Goal: Transaction & Acquisition: Purchase product/service

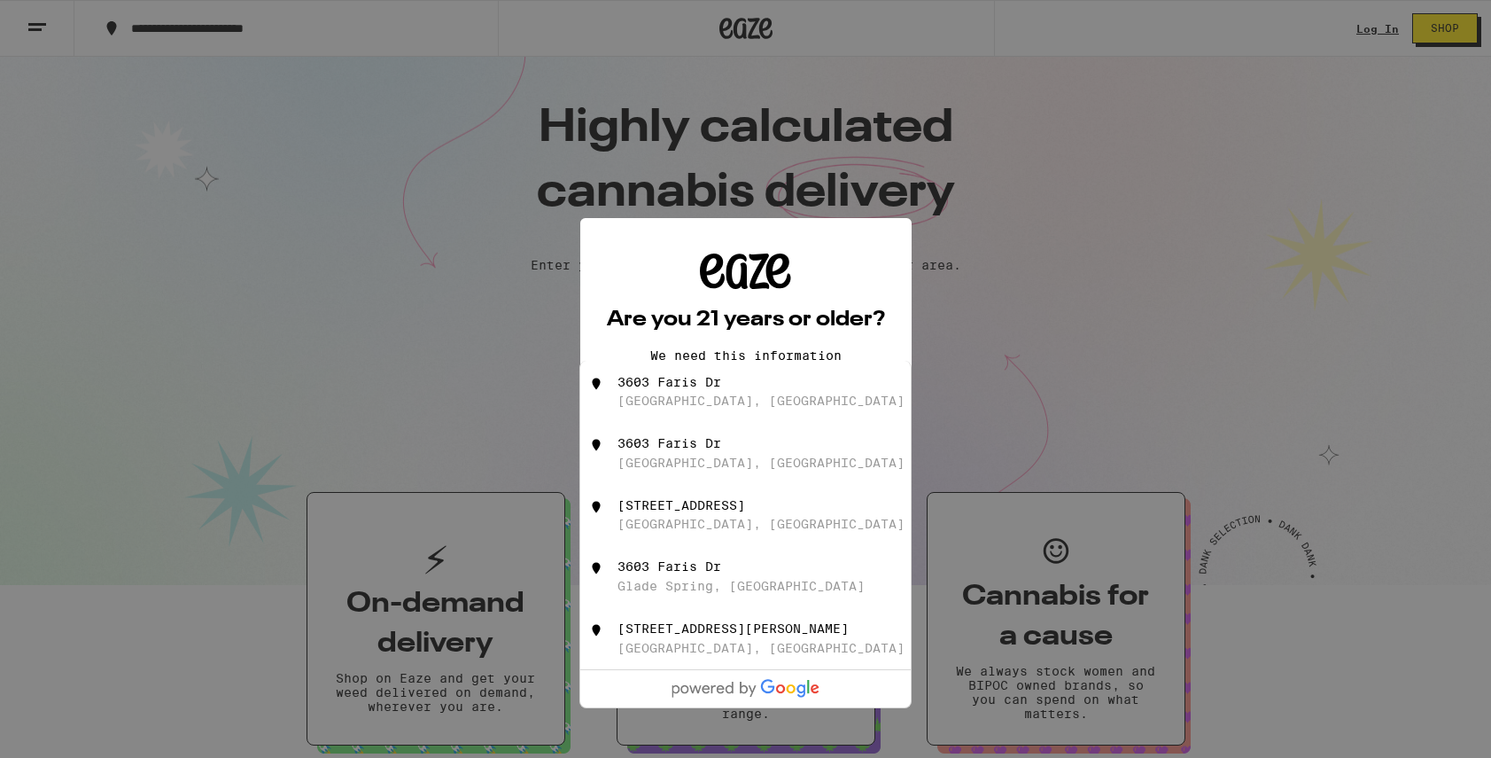
click at [697, 393] on div "3603 Faris Dr Los Angeles, CA" at bounding box center [776, 392] width 316 height 34
type input "3603 Faris Dr, Los Angeles, CA"
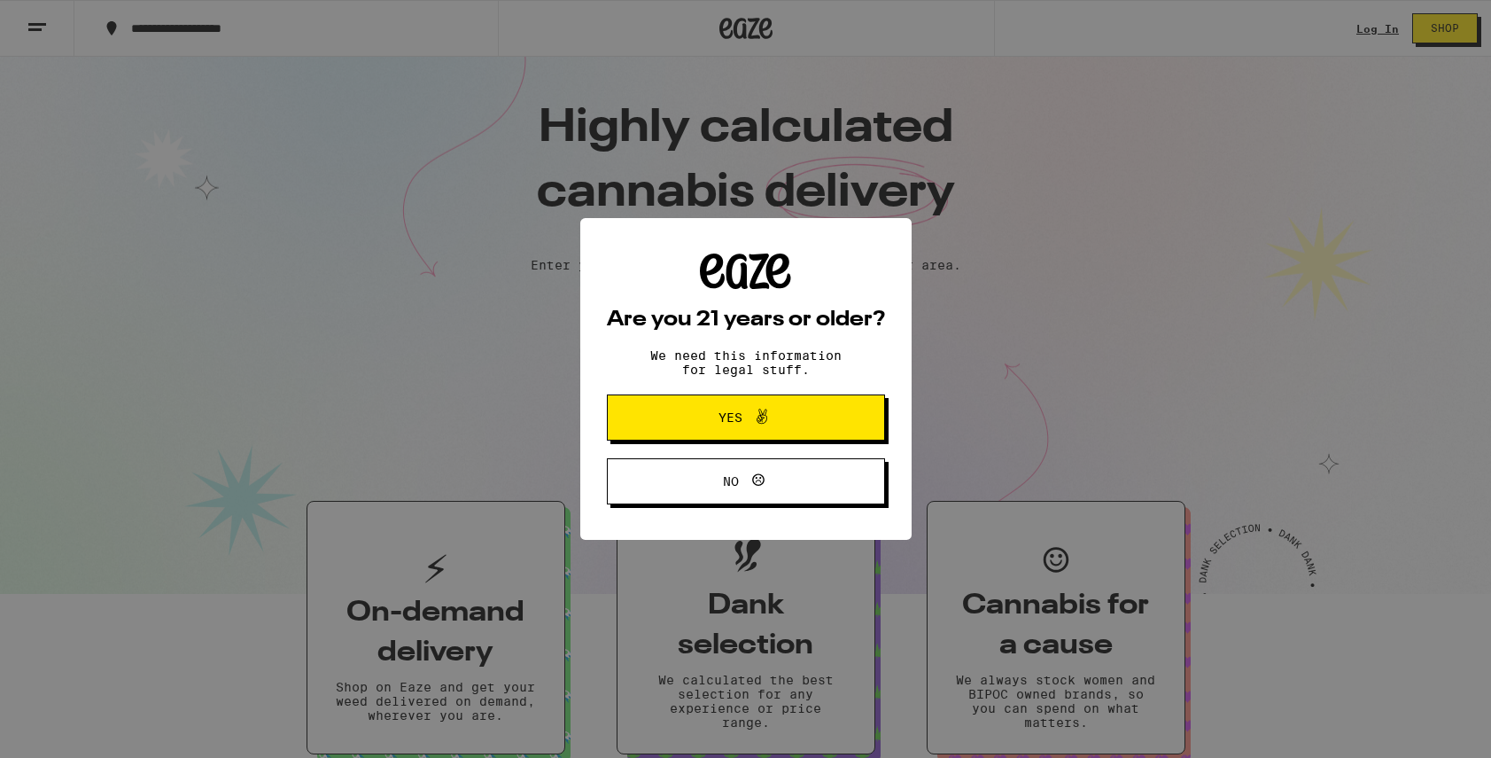
click at [717, 414] on span "Yes" at bounding box center [746, 417] width 135 height 23
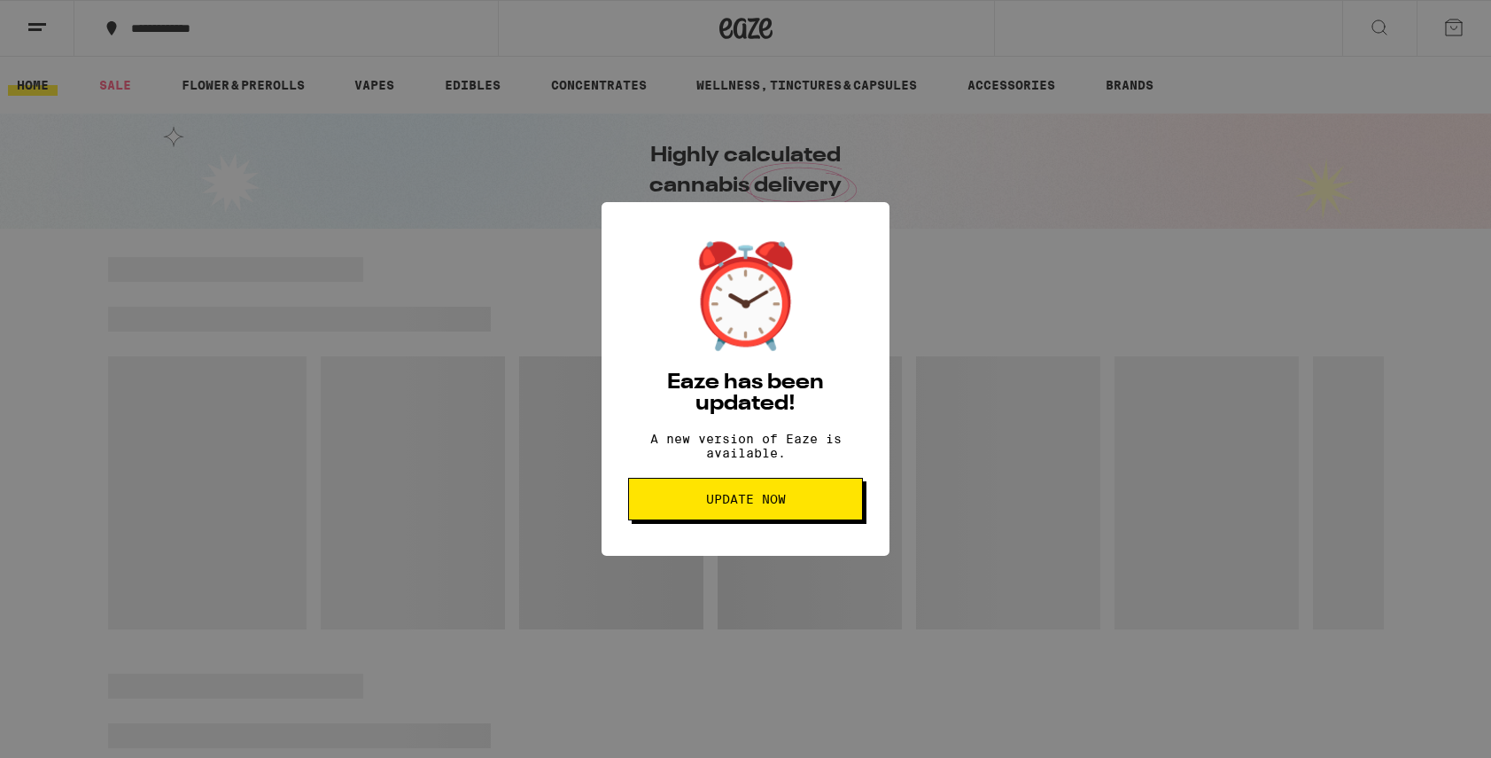
click at [767, 518] on button "Update Now" at bounding box center [745, 499] width 235 height 43
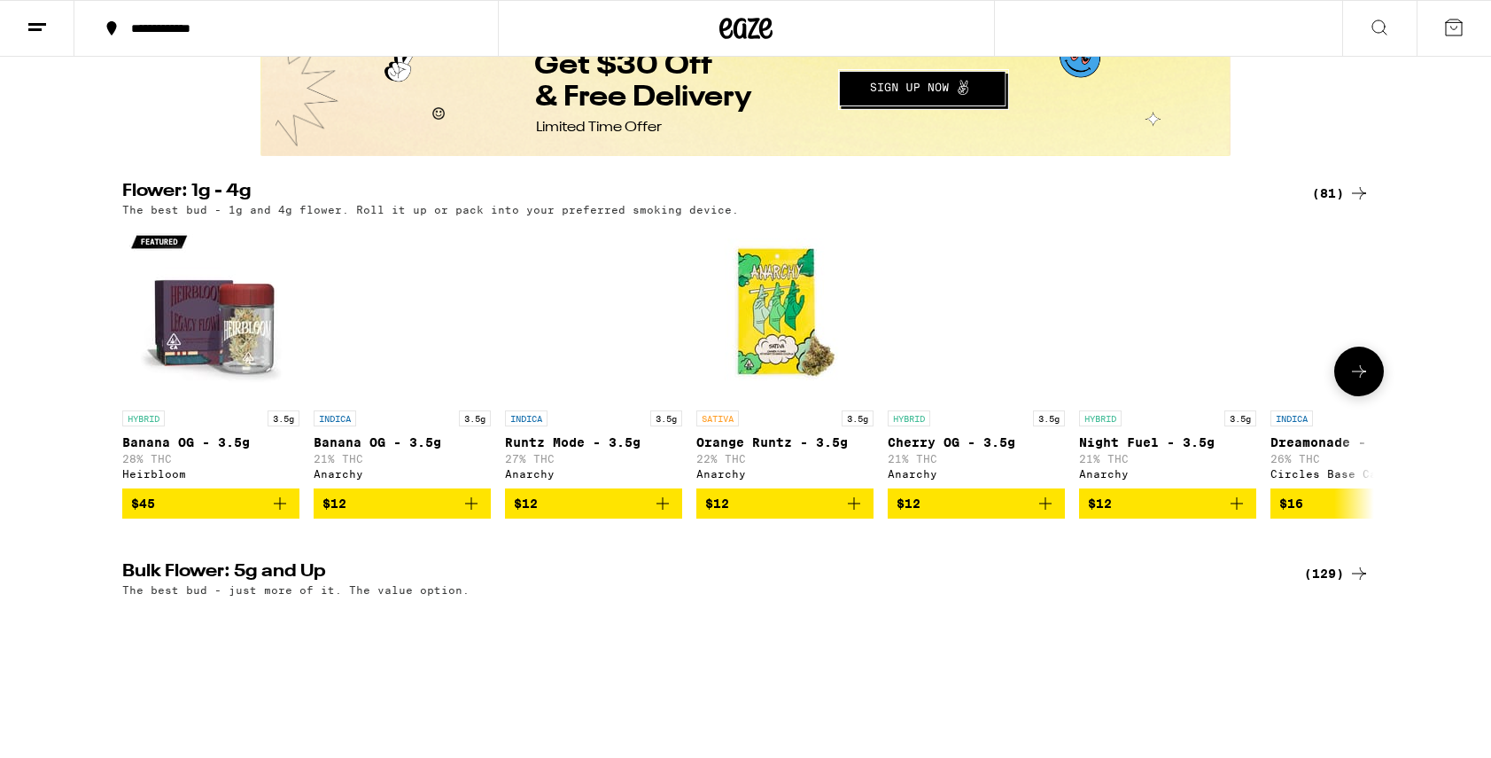
scroll to position [1609, 0]
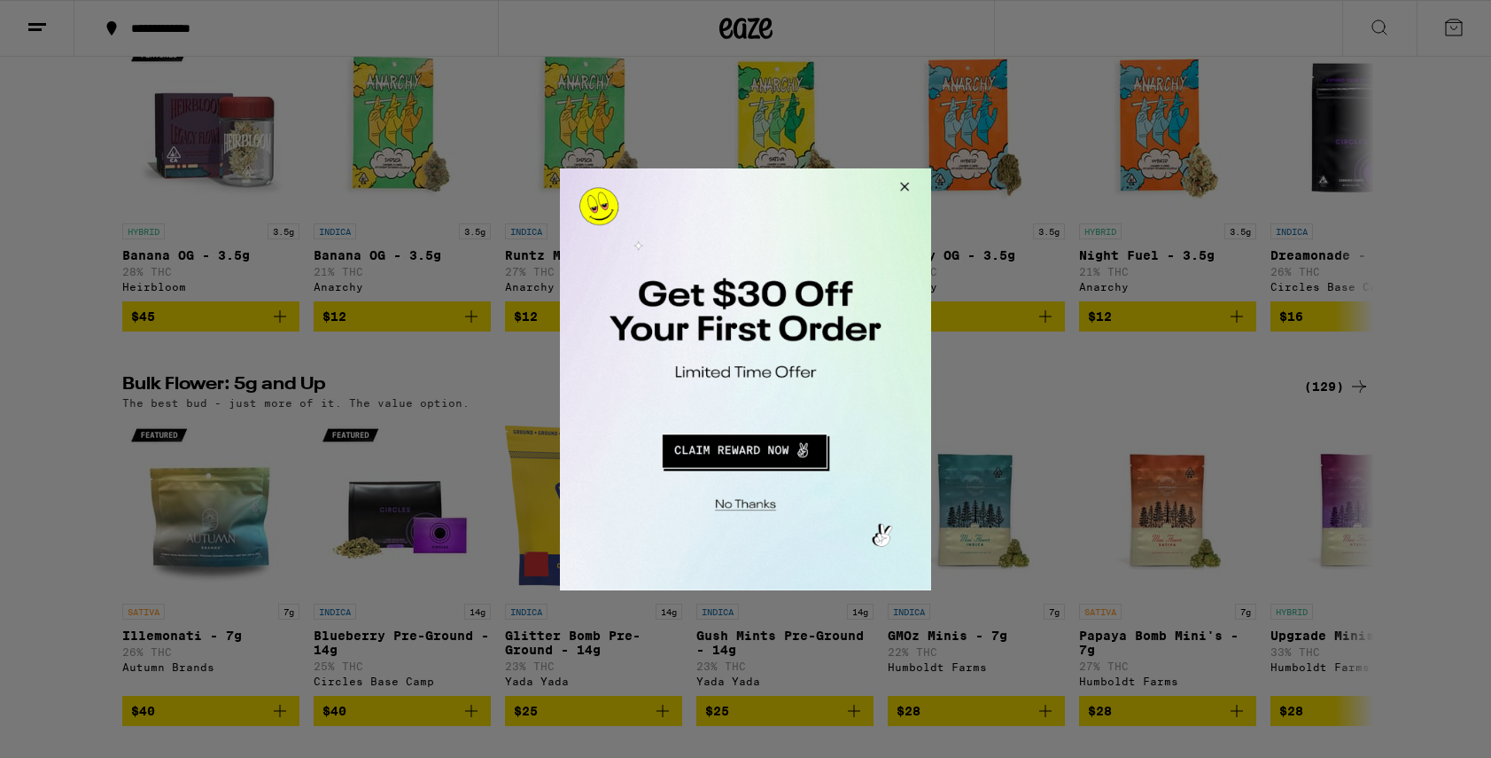
click at [911, 186] on button "Close Modal" at bounding box center [902, 188] width 48 height 43
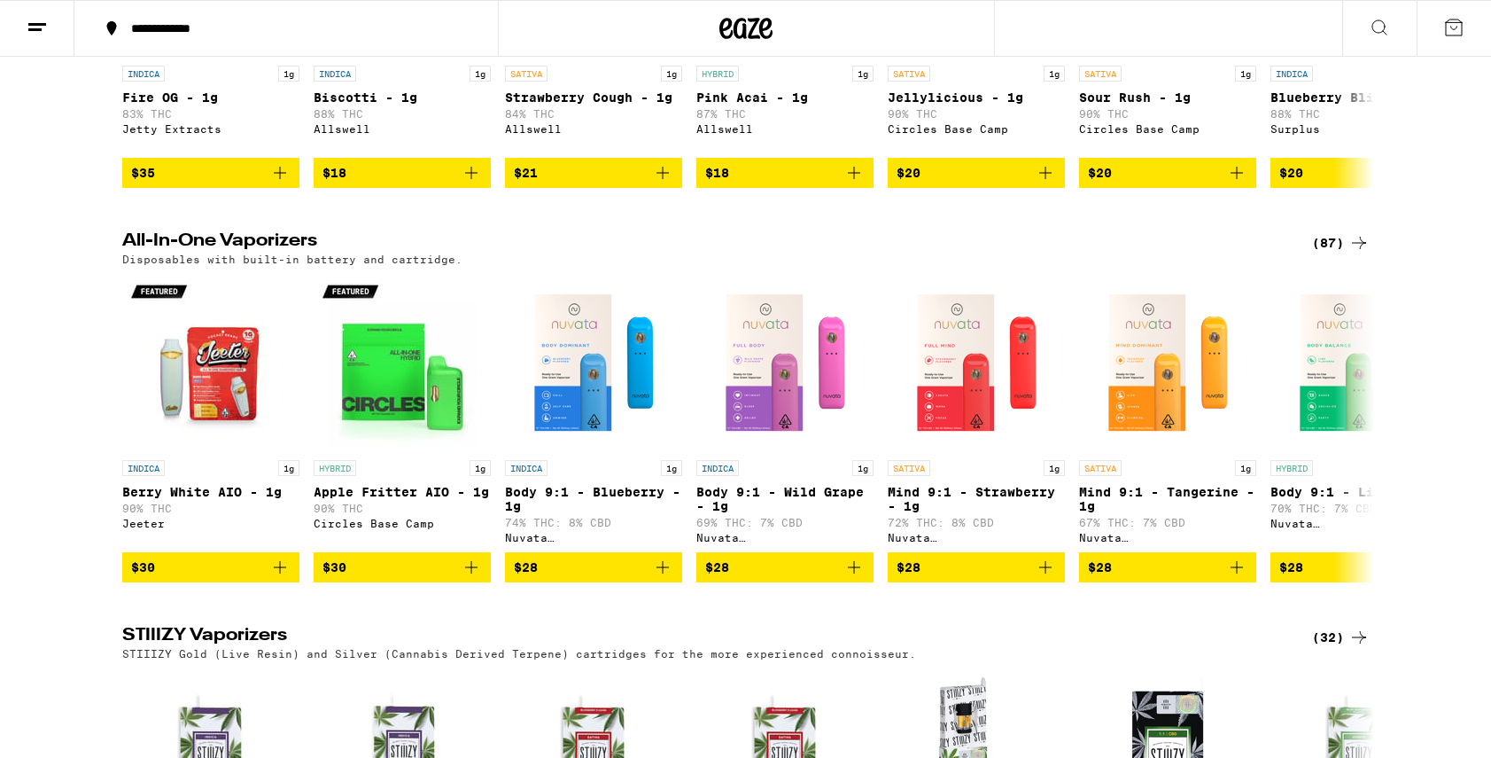
scroll to position [2546, 0]
